Goal: Information Seeking & Learning: Learn about a topic

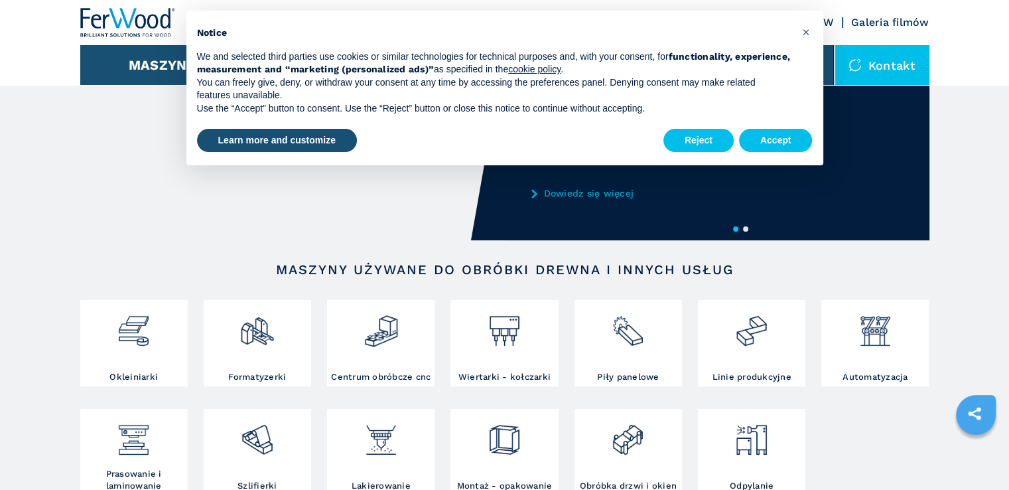
scroll to position [60, 0]
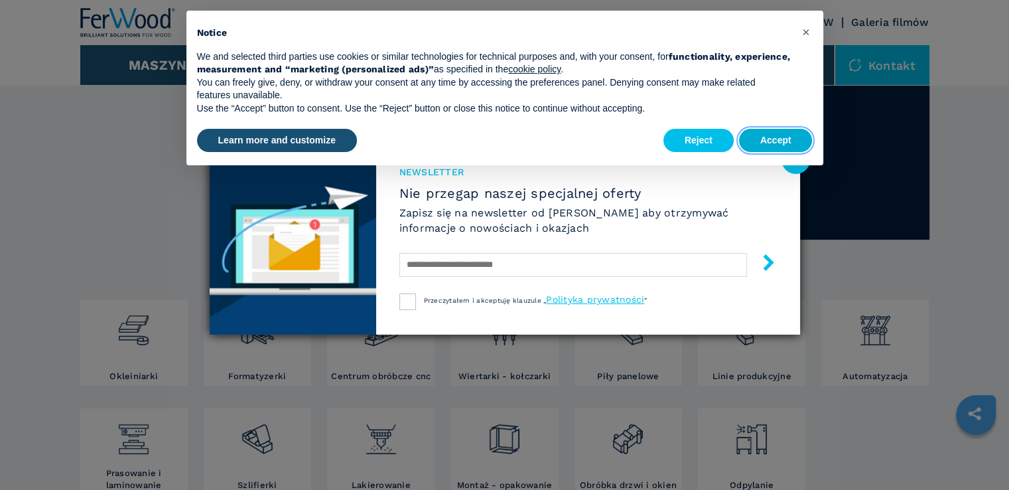
click at [777, 137] on button "Accept" at bounding box center [776, 141] width 74 height 24
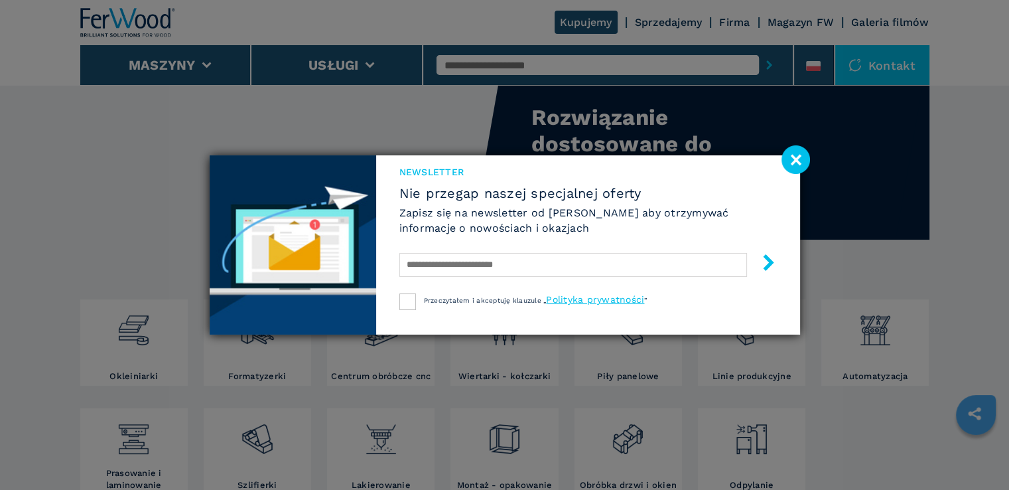
click at [794, 158] on image at bounding box center [795, 159] width 29 height 29
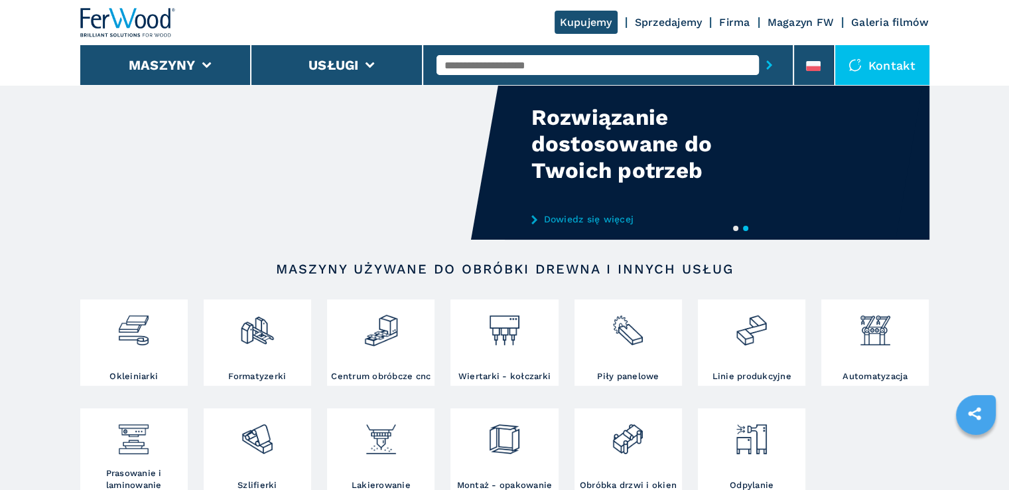
click at [679, 24] on link "Sprzedajemy" at bounding box center [669, 22] width 68 height 13
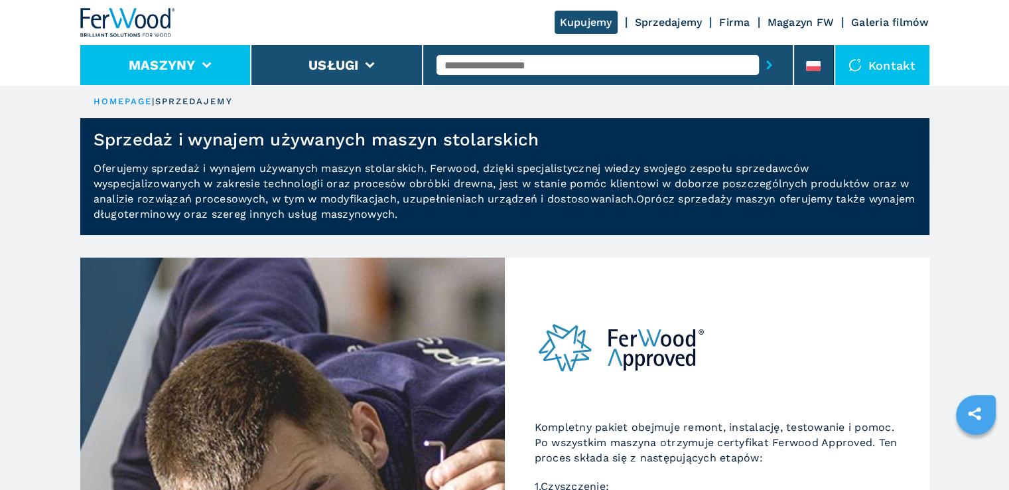
click at [166, 62] on button "Maszyny" at bounding box center [162, 65] width 67 height 16
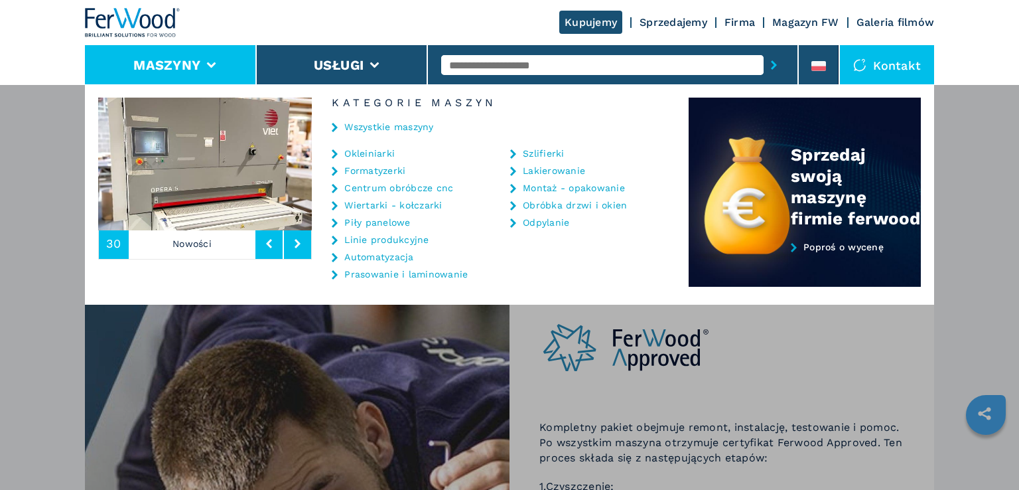
click at [374, 155] on link "Okleiniarki" at bounding box center [369, 153] width 50 height 9
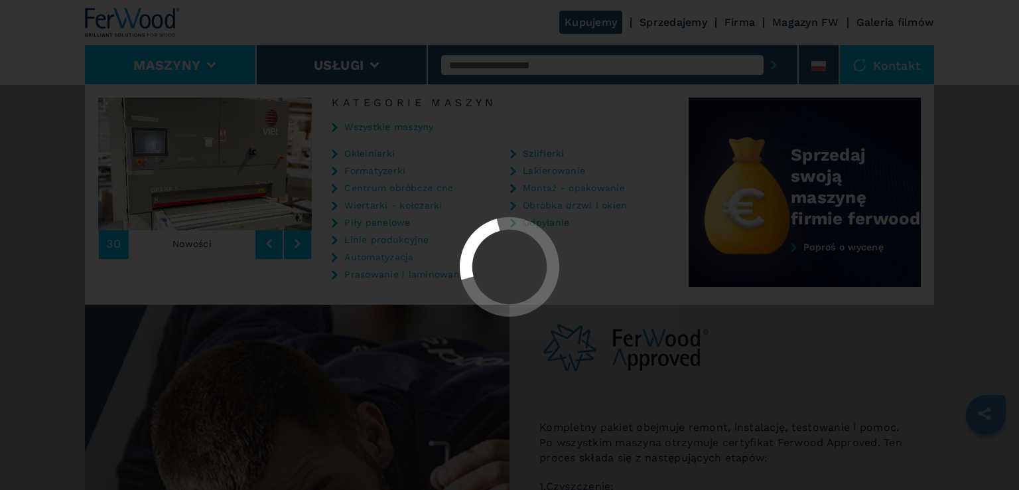
select select "**********"
